Goal: Task Accomplishment & Management: Use online tool/utility

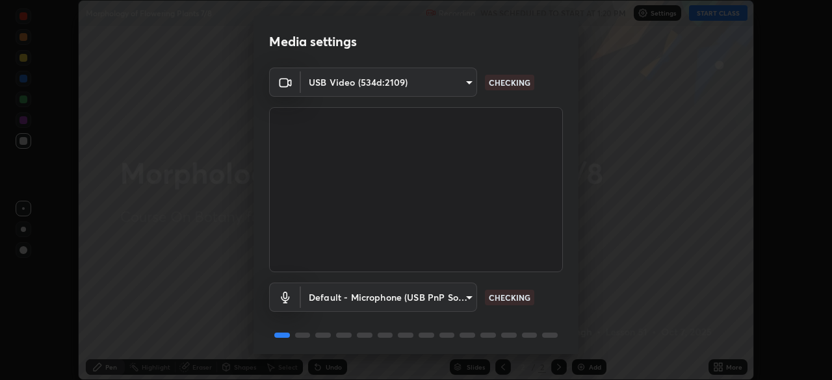
scroll to position [46, 0]
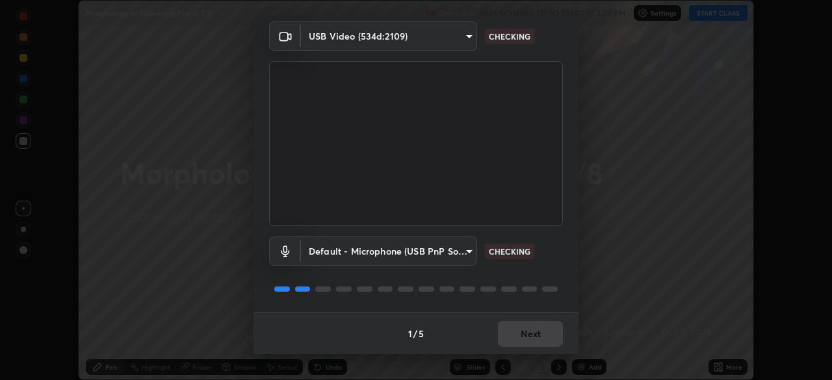
click at [512, 335] on div "1 / 5 Next" at bounding box center [416, 334] width 325 height 42
click at [516, 337] on div "1 / 5 Next" at bounding box center [416, 334] width 325 height 42
click at [520, 335] on div "1 / 5 Next" at bounding box center [416, 334] width 325 height 42
click at [523, 329] on div "1 / 5 Next" at bounding box center [416, 334] width 325 height 42
click at [517, 338] on div "1 / 5 Next" at bounding box center [416, 334] width 325 height 42
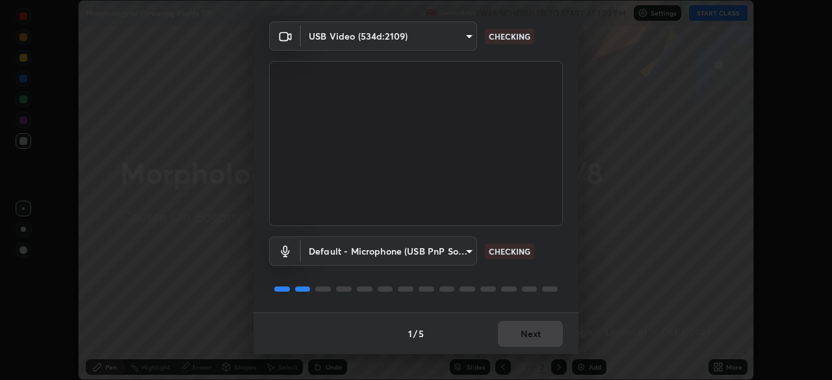
click at [516, 337] on div "1 / 5 Next" at bounding box center [416, 334] width 325 height 42
click at [516, 335] on div "1 / 5 Next" at bounding box center [416, 334] width 325 height 42
click at [518, 331] on button "Next" at bounding box center [530, 334] width 65 height 26
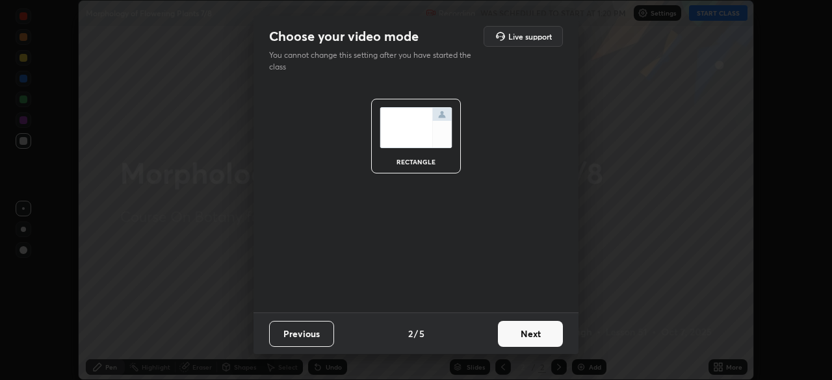
scroll to position [0, 0]
click at [517, 332] on button "Next" at bounding box center [530, 334] width 65 height 26
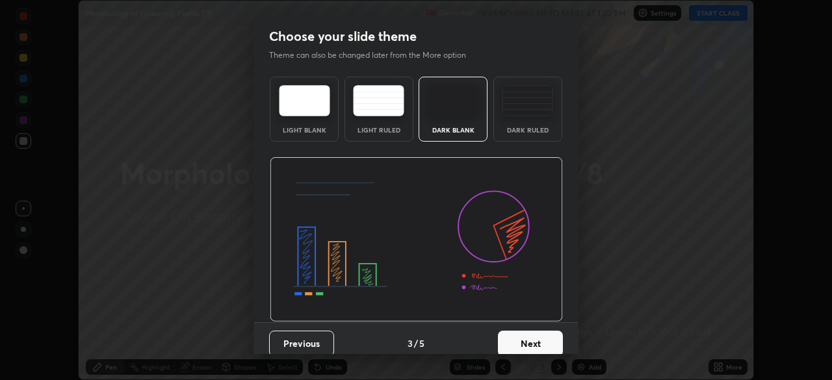
click at [518, 333] on button "Next" at bounding box center [530, 344] width 65 height 26
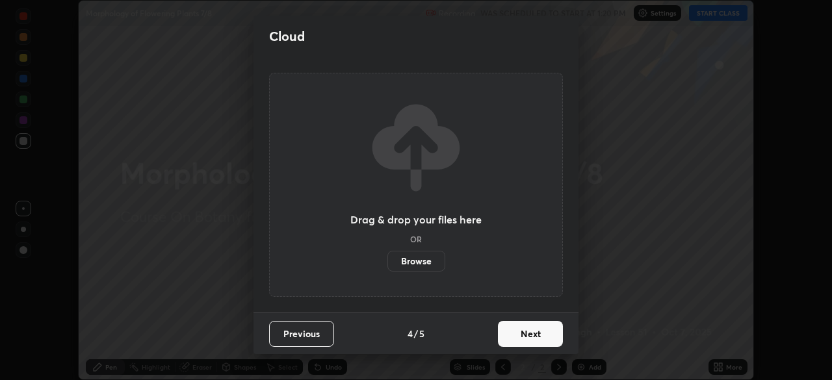
click at [548, 334] on button "Next" at bounding box center [530, 334] width 65 height 26
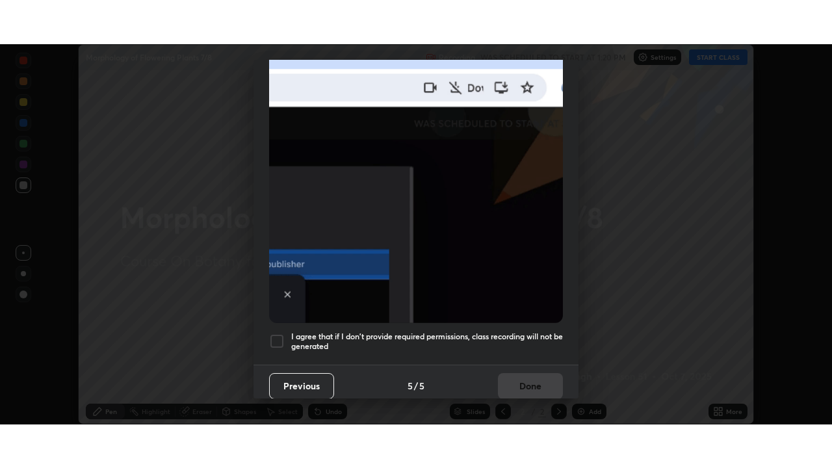
scroll to position [311, 0]
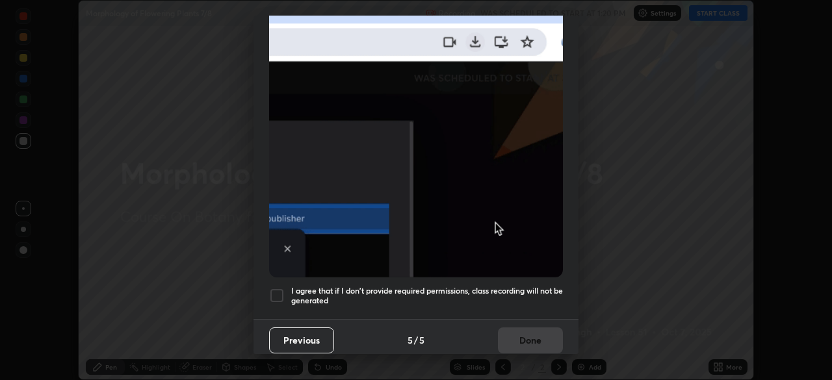
click at [276, 288] on div at bounding box center [277, 296] width 16 height 16
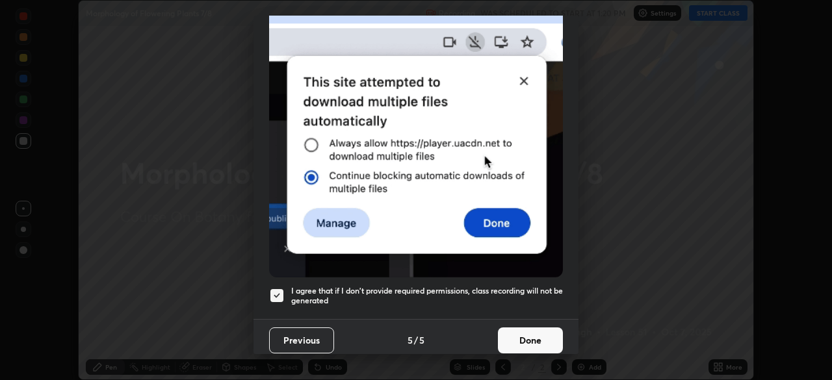
click at [528, 335] on button "Done" at bounding box center [530, 341] width 65 height 26
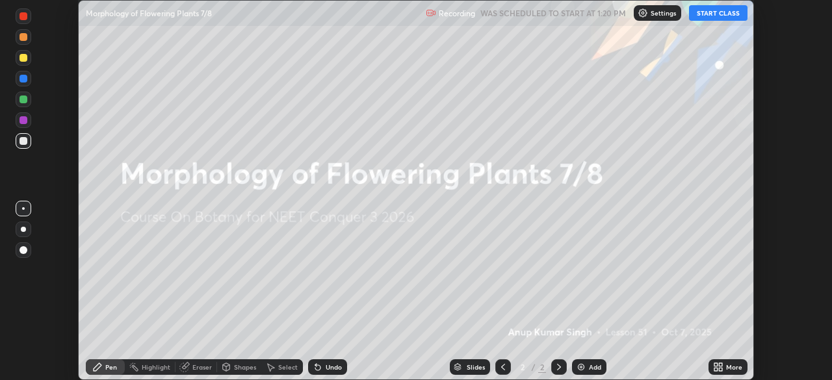
click at [709, 366] on div "More" at bounding box center [728, 368] width 39 height 16
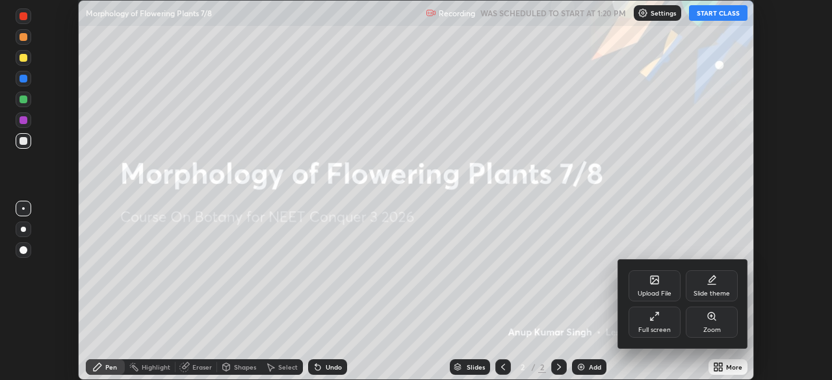
click at [665, 328] on div "Full screen" at bounding box center [655, 330] width 33 height 7
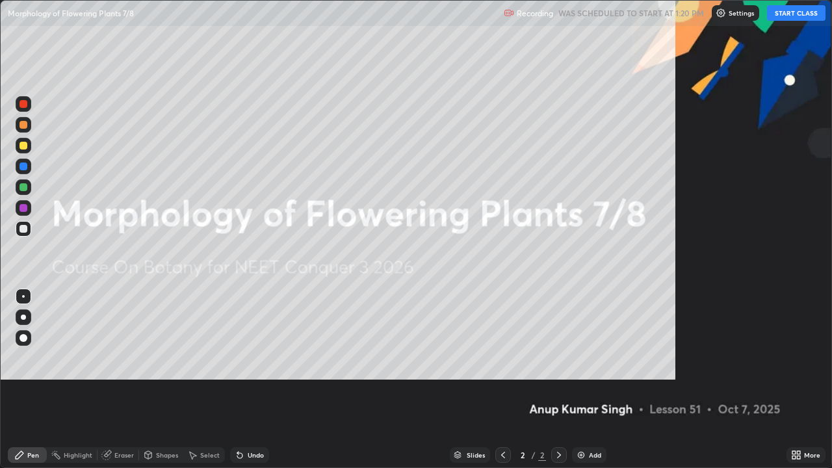
scroll to position [468, 832]
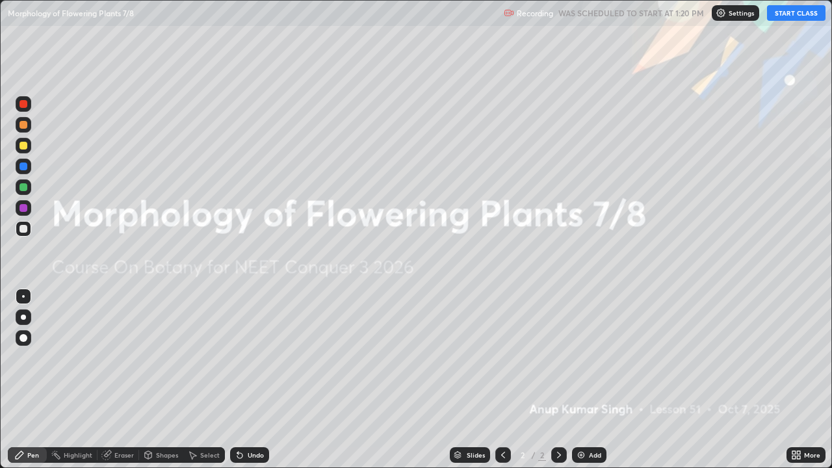
click at [782, 10] on button "START CLASS" at bounding box center [796, 13] width 59 height 16
click at [559, 380] on icon at bounding box center [559, 455] width 4 height 7
click at [557, 380] on icon at bounding box center [559, 455] width 10 height 10
click at [585, 380] on div "Add" at bounding box center [589, 455] width 34 height 16
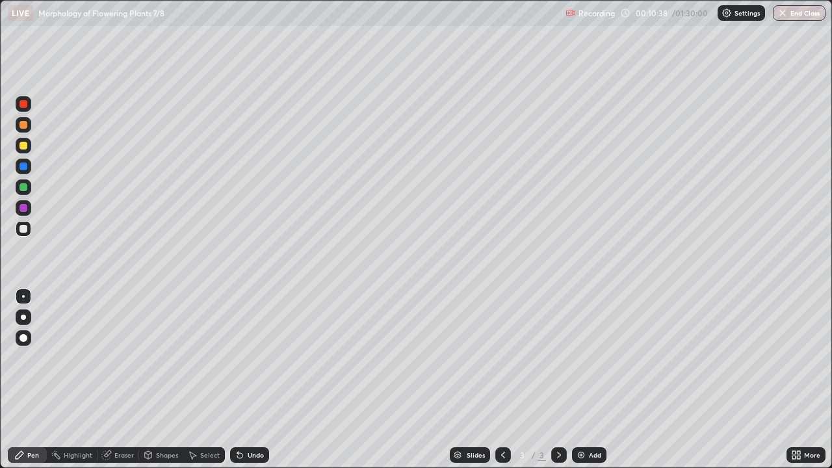
click at [23, 317] on div at bounding box center [23, 317] width 5 height 5
click at [23, 297] on div at bounding box center [23, 296] width 3 height 3
click at [585, 380] on div "Add" at bounding box center [589, 455] width 34 height 16
click at [168, 380] on div "Shapes" at bounding box center [167, 455] width 22 height 7
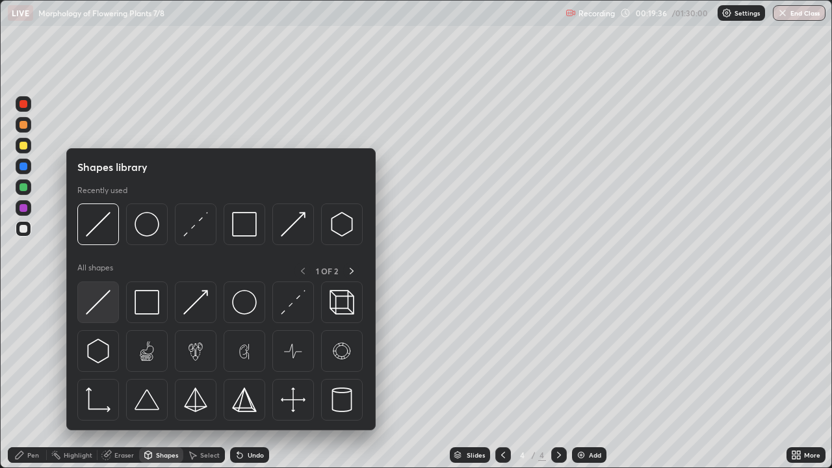
click at [101, 307] on img at bounding box center [98, 302] width 25 height 25
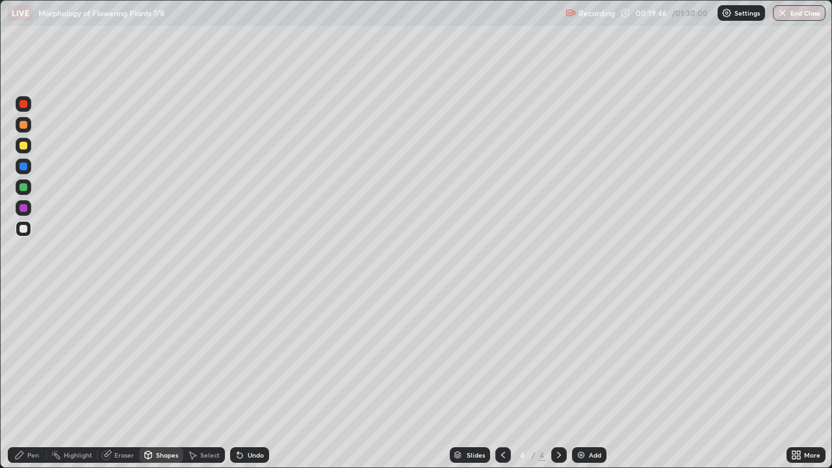
click at [39, 380] on div "Pen" at bounding box center [27, 455] width 39 height 16
click at [24, 187] on div at bounding box center [24, 187] width 8 height 8
click at [23, 317] on div at bounding box center [23, 317] width 5 height 5
click at [24, 229] on div at bounding box center [24, 229] width 8 height 8
click at [585, 380] on img at bounding box center [581, 455] width 10 height 10
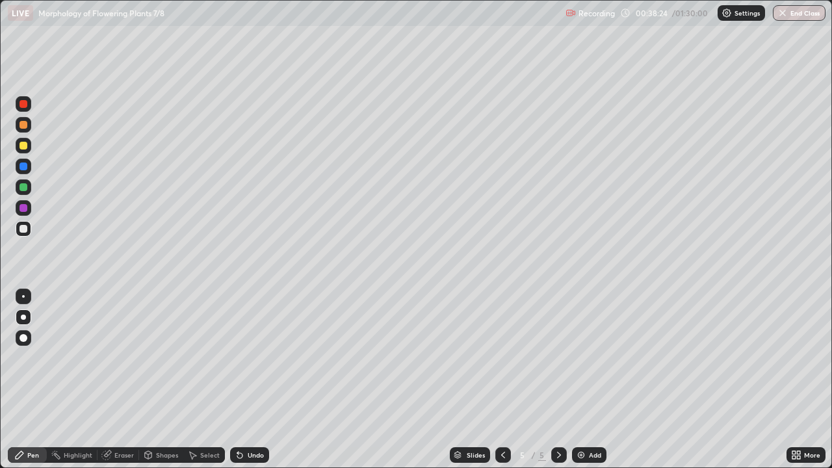
click at [23, 297] on div at bounding box center [23, 296] width 3 height 3
click at [21, 185] on div at bounding box center [24, 187] width 8 height 8
click at [22, 187] on div at bounding box center [24, 187] width 8 height 8
click at [21, 146] on div at bounding box center [24, 146] width 8 height 8
click at [23, 317] on div at bounding box center [23, 317] width 5 height 5
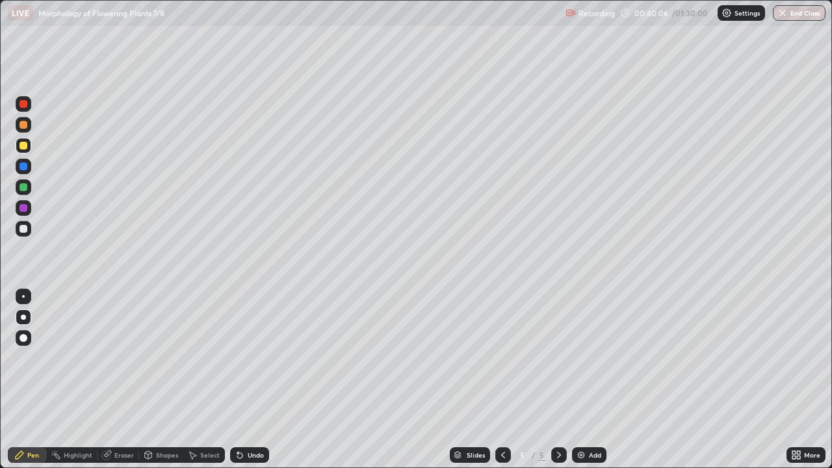
click at [23, 297] on div at bounding box center [23, 296] width 3 height 3
click at [26, 228] on div at bounding box center [24, 229] width 8 height 8
click at [25, 149] on div at bounding box center [24, 146] width 8 height 8
click at [25, 230] on div at bounding box center [24, 229] width 8 height 8
click at [23, 148] on div at bounding box center [24, 146] width 8 height 8
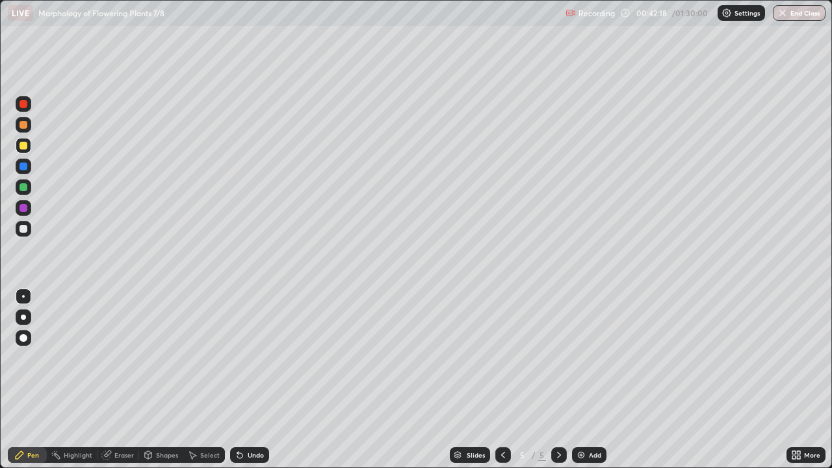
click at [21, 228] on div at bounding box center [24, 229] width 8 height 8
click at [23, 317] on div at bounding box center [23, 317] width 5 height 5
click at [25, 124] on div at bounding box center [24, 125] width 8 height 8
click at [25, 189] on div at bounding box center [24, 187] width 8 height 8
click at [248, 380] on div "Undo" at bounding box center [249, 455] width 39 height 16
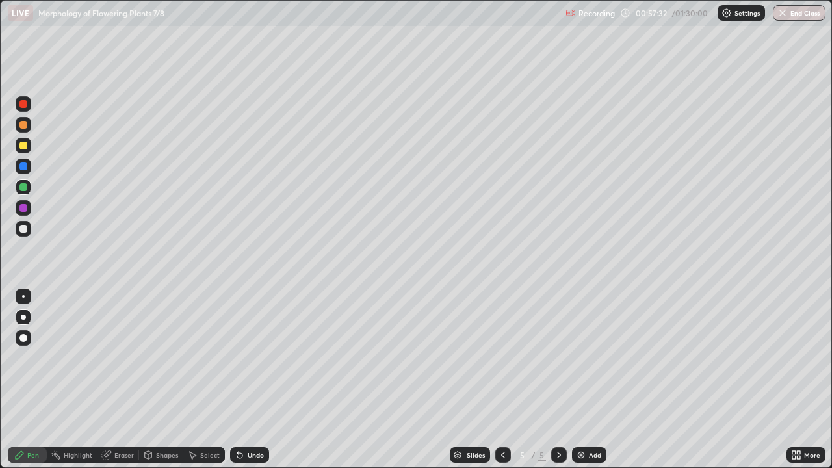
click at [125, 380] on div "Eraser" at bounding box center [124, 455] width 20 height 7
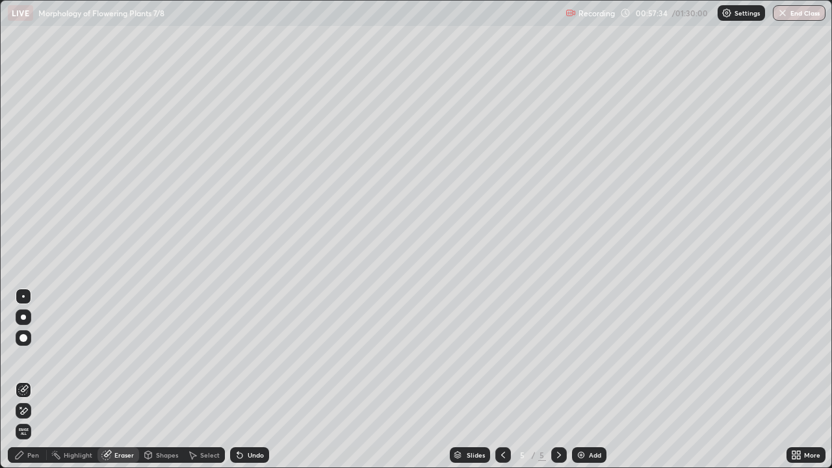
click at [30, 380] on div "Pen" at bounding box center [27, 455] width 39 height 16
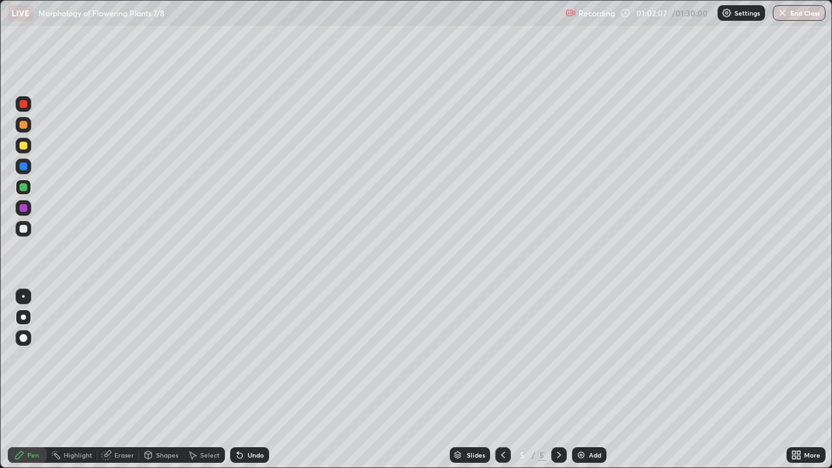
click at [589, 380] on div "Add" at bounding box center [589, 455] width 34 height 16
click at [162, 380] on div "Shapes" at bounding box center [167, 455] width 22 height 7
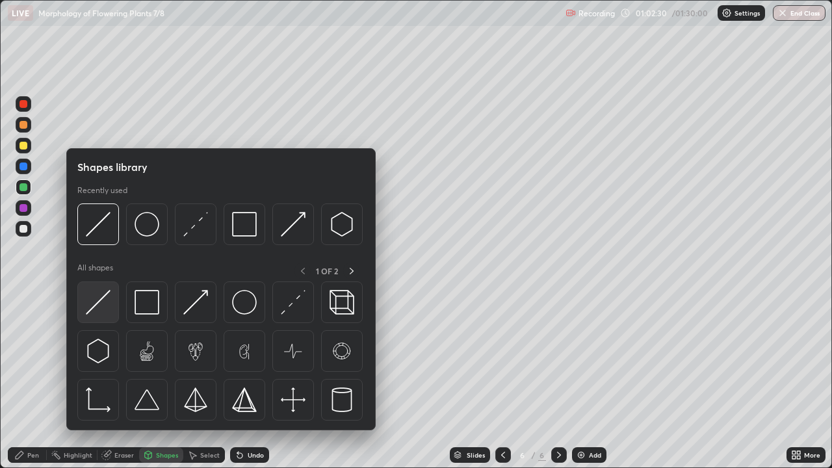
click at [106, 303] on img at bounding box center [98, 302] width 25 height 25
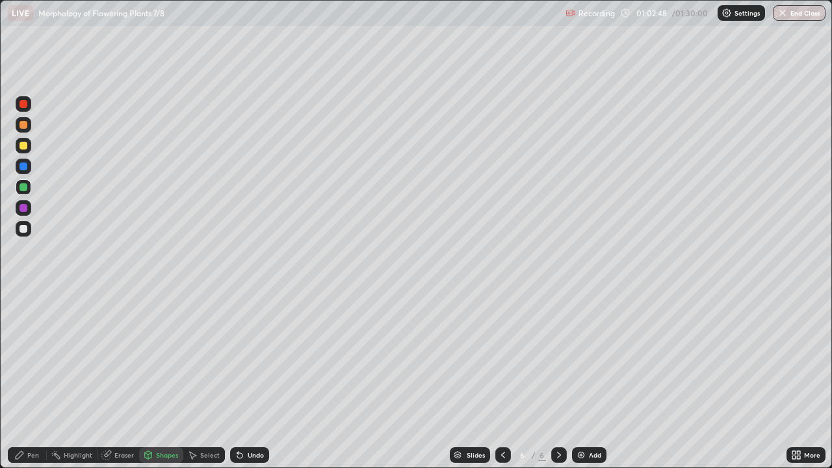
click at [33, 380] on div "Pen" at bounding box center [33, 455] width 12 height 7
click at [23, 297] on div at bounding box center [23, 296] width 3 height 3
click at [24, 126] on div at bounding box center [24, 125] width 8 height 8
click at [22, 319] on div at bounding box center [23, 317] width 5 height 5
click at [25, 228] on div at bounding box center [24, 229] width 8 height 8
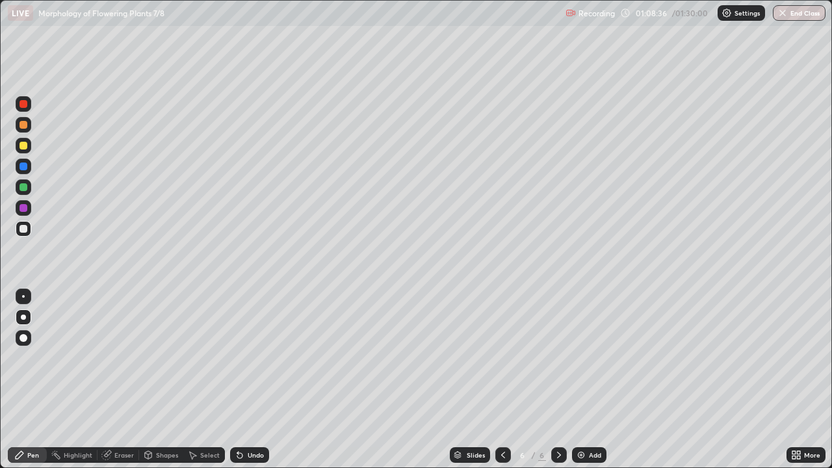
click at [249, 380] on div "Undo" at bounding box center [249, 455] width 39 height 16
click at [580, 380] on div "Add" at bounding box center [589, 455] width 34 height 16
click at [27, 338] on div at bounding box center [24, 338] width 8 height 8
click at [24, 103] on div at bounding box center [24, 104] width 8 height 8
click at [22, 187] on div at bounding box center [24, 187] width 8 height 8
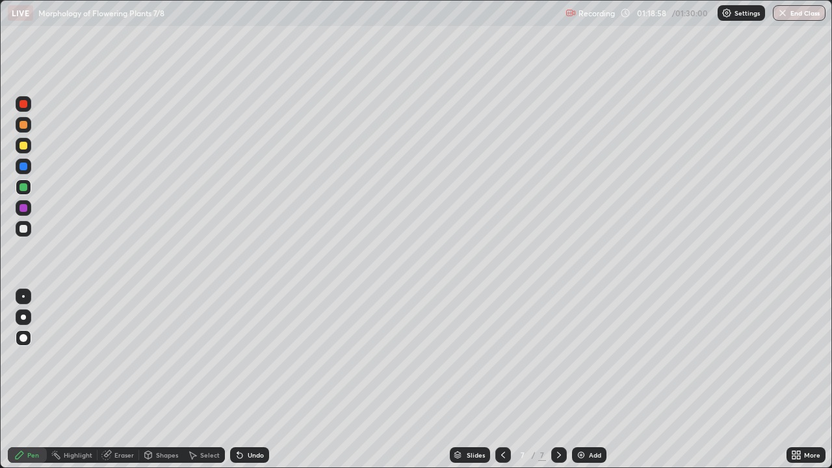
click at [23, 297] on div at bounding box center [23, 296] width 3 height 3
click at [21, 228] on div at bounding box center [24, 229] width 8 height 8
click at [25, 148] on div at bounding box center [24, 146] width 8 height 8
click at [126, 380] on div "Eraser" at bounding box center [124, 455] width 20 height 7
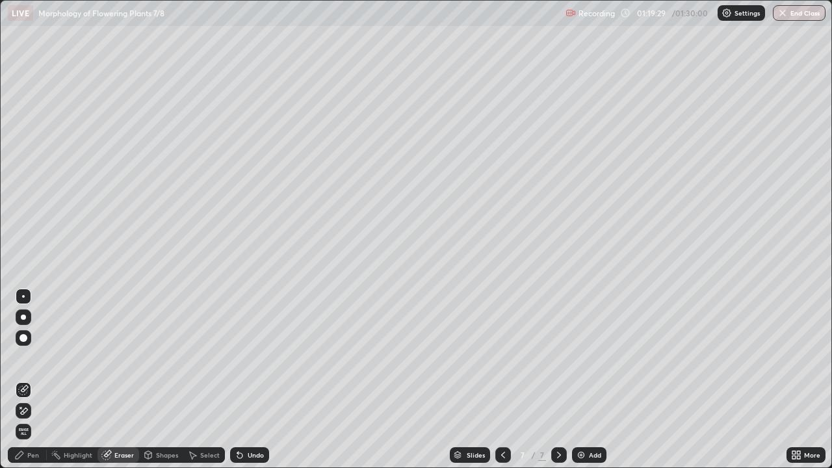
click at [32, 380] on div "Pen" at bounding box center [33, 455] width 12 height 7
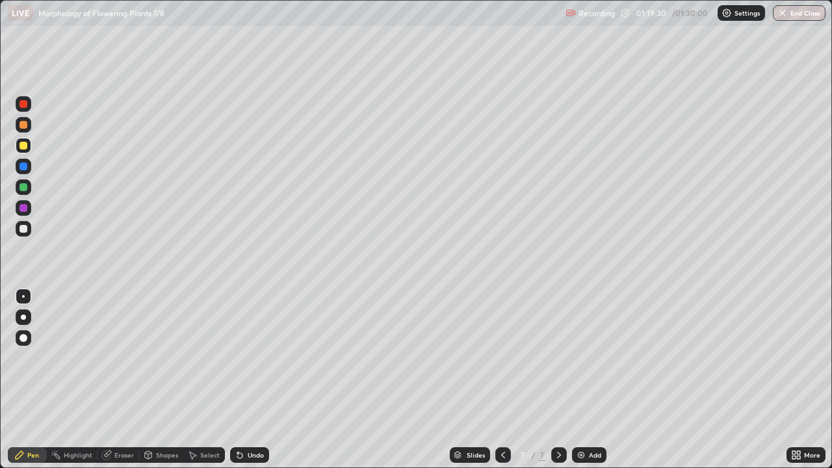
click at [25, 229] on div at bounding box center [24, 229] width 8 height 8
click at [29, 146] on div at bounding box center [24, 146] width 16 height 16
click at [26, 229] on div at bounding box center [24, 229] width 8 height 8
click at [122, 380] on div "Eraser" at bounding box center [124, 455] width 20 height 7
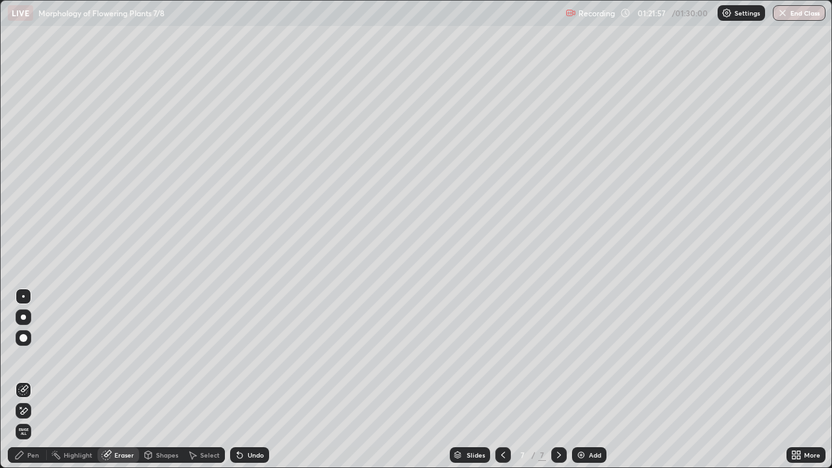
click at [33, 380] on div "Pen" at bounding box center [27, 455] width 39 height 16
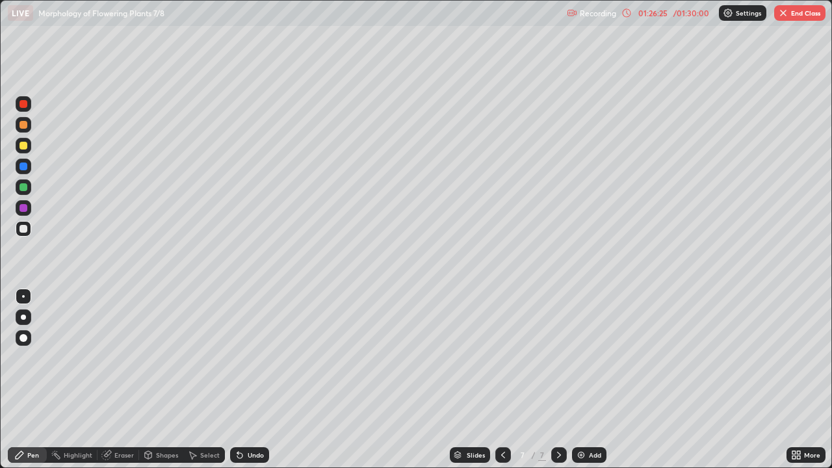
click at [793, 12] on button "End Class" at bounding box center [799, 13] width 51 height 16
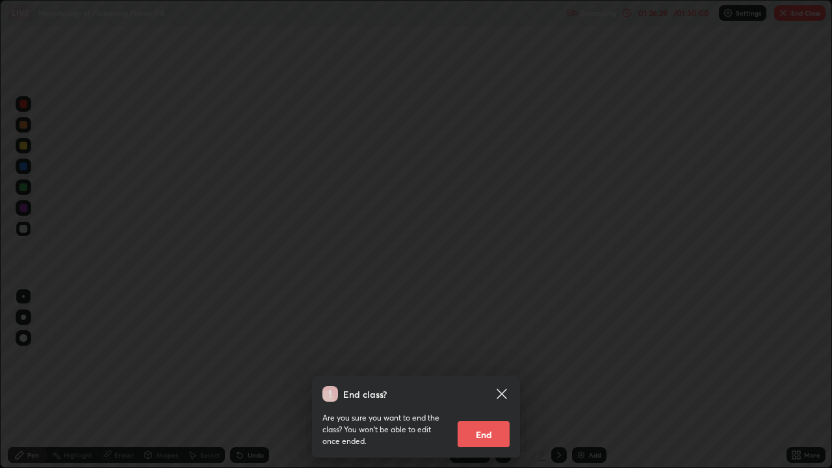
click at [594, 377] on div "End class? Are you sure you want to end the class? You won’t be able to edit on…" at bounding box center [416, 234] width 832 height 468
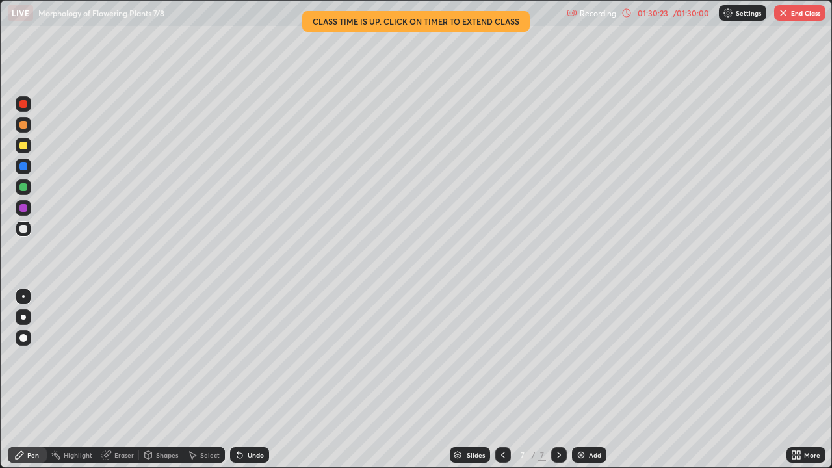
click at [799, 5] on button "End Class" at bounding box center [799, 13] width 51 height 16
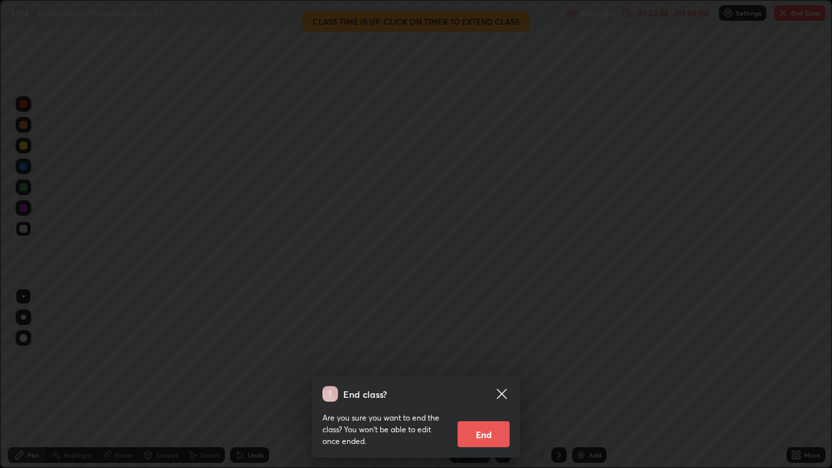
click at [486, 380] on button "End" at bounding box center [484, 434] width 52 height 26
